Goal: Find specific page/section: Find specific page/section

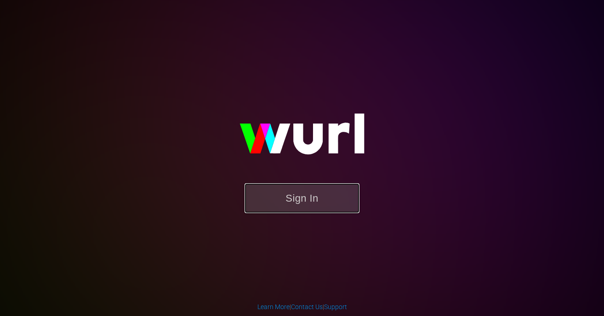
click at [308, 199] on button "Sign In" at bounding box center [302, 198] width 115 height 30
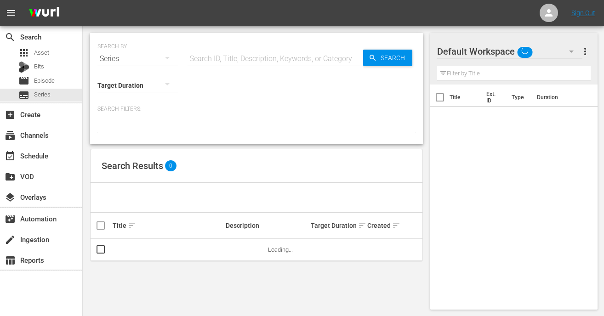
click at [251, 56] on input "text" at bounding box center [276, 59] width 176 height 22
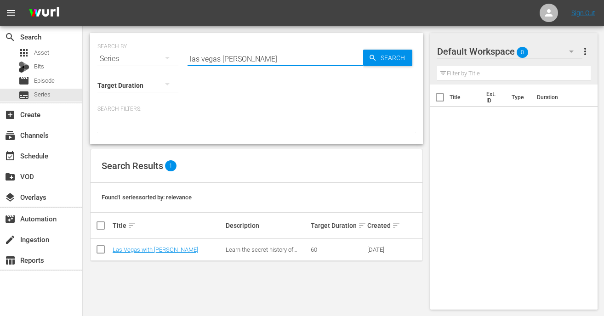
drag, startPoint x: 243, startPoint y: 58, endPoint x: 165, endPoint y: 57, distance: 77.2
click at [165, 57] on div "SEARCH BY Search By Series Search ID, Title, Description, Keywords, or Category…" at bounding box center [256, 53] width 318 height 33
type input "s"
type input "inside trevor"
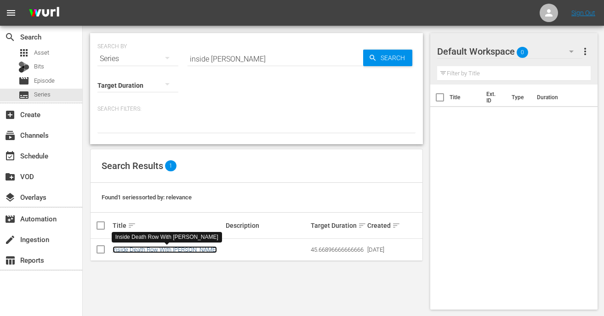
click at [195, 249] on link "Inside Death Row With Trevor McDonald" at bounding box center [165, 249] width 104 height 7
